Goal: Check status

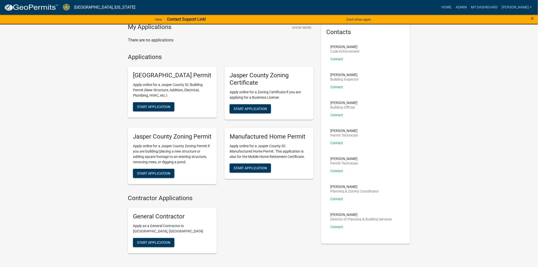
scroll to position [28, 0]
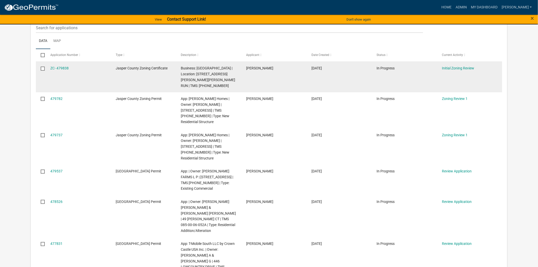
scroll to position [85, 0]
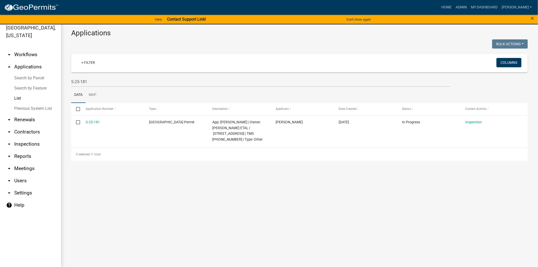
scroll to position [6, 0]
